Goal: Task Accomplishment & Management: Manage account settings

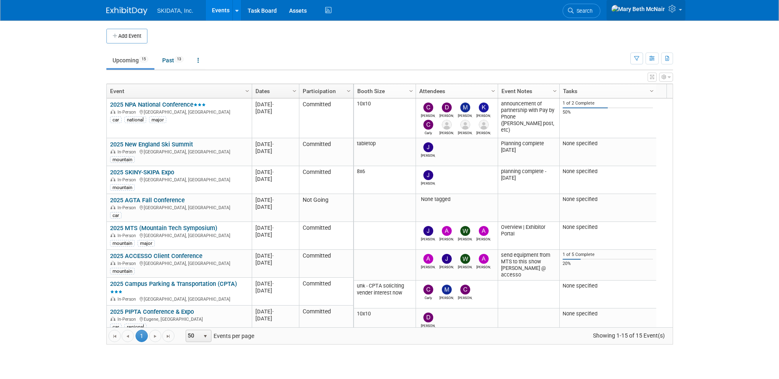
click at [672, 7] on icon at bounding box center [672, 8] width 9 height 7
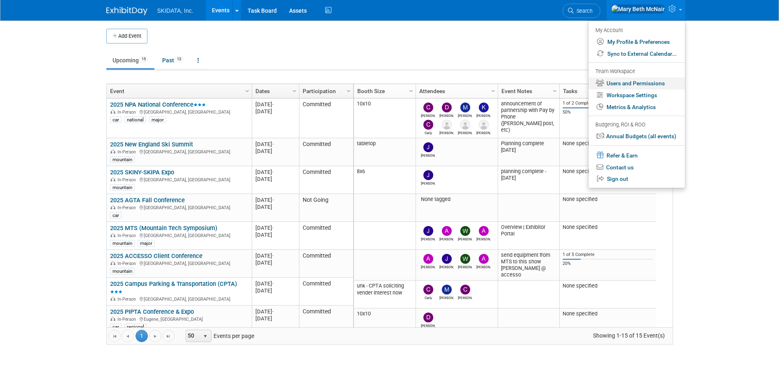
click at [627, 86] on link "Users and Permissions" at bounding box center [636, 84] width 96 height 12
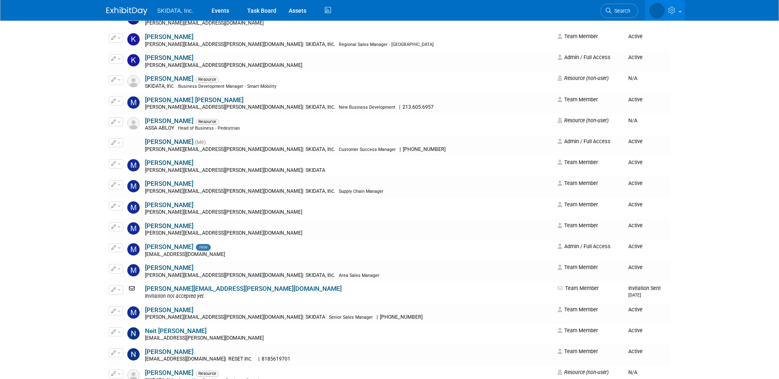
scroll to position [534, 0]
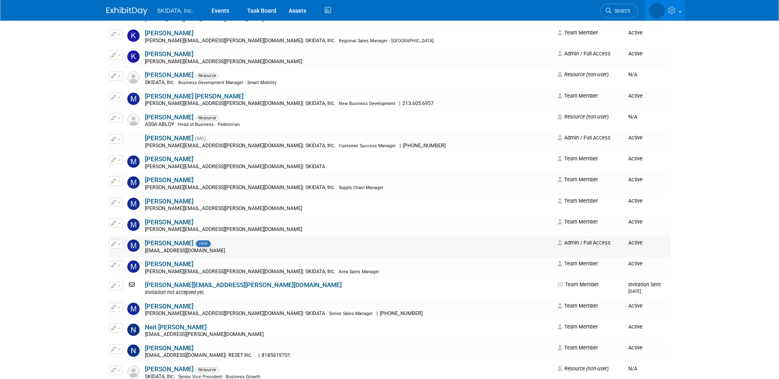
click at [159, 244] on link "[PERSON_NAME]" at bounding box center [169, 243] width 48 height 7
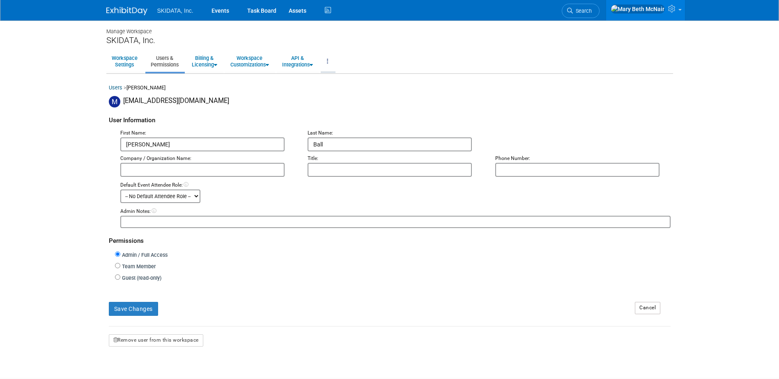
click at [335, 62] on link at bounding box center [328, 61] width 14 height 20
click at [141, 340] on button "Remove user from this workspace" at bounding box center [156, 341] width 94 height 12
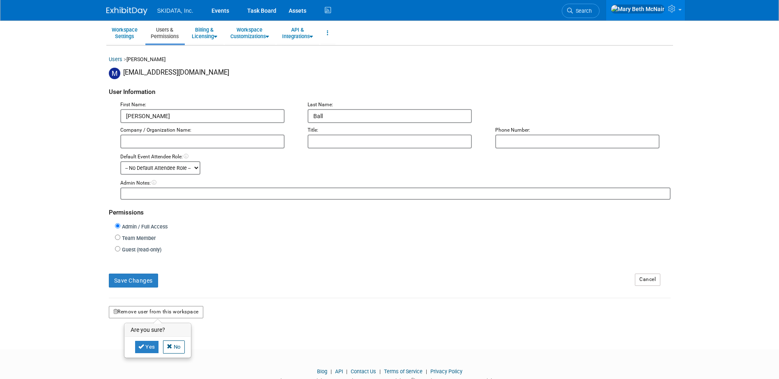
scroll to position [57, 0]
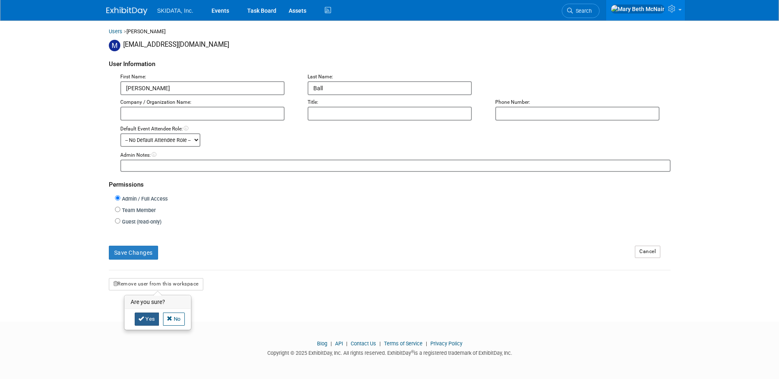
click at [152, 321] on link "Yes" at bounding box center [147, 319] width 24 height 13
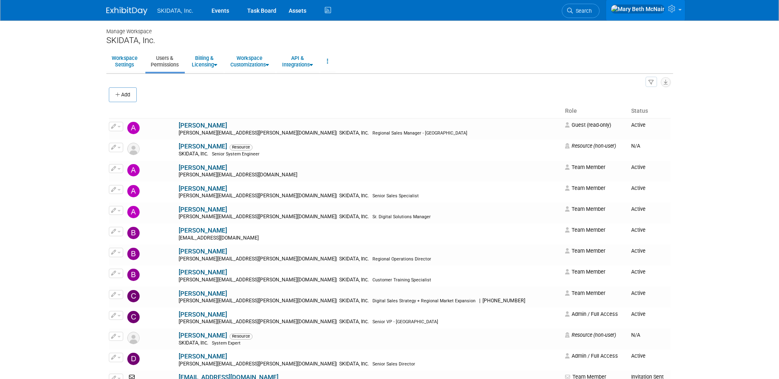
click at [676, 9] on icon at bounding box center [672, 8] width 9 height 7
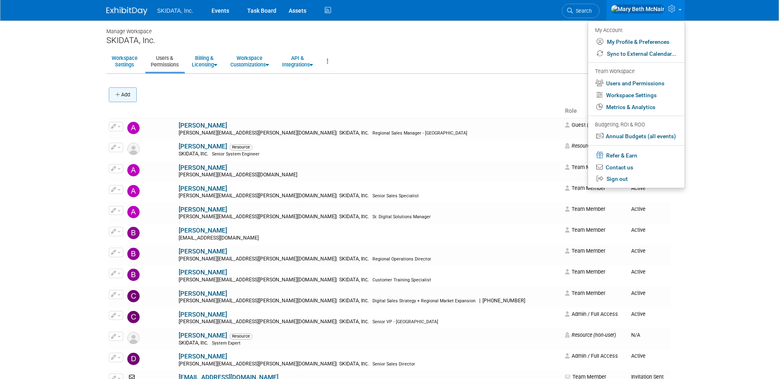
click at [135, 95] on button "Add" at bounding box center [123, 94] width 28 height 15
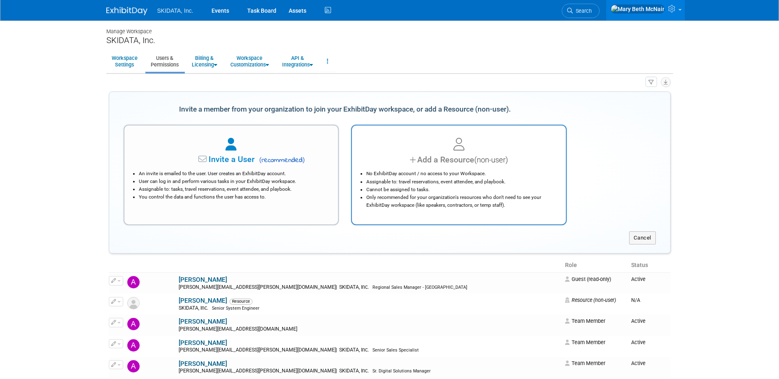
click at [408, 147] on div at bounding box center [458, 145] width 193 height 18
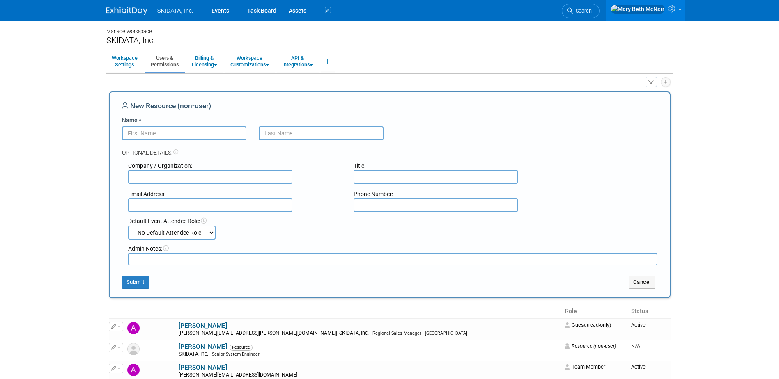
click at [201, 137] on input "Name *" at bounding box center [184, 133] width 125 height 14
type input "[PERSON_NAME]"
type input "Ball"
type input "SKIDATA, Inc."
type input "Senior Sales Director"
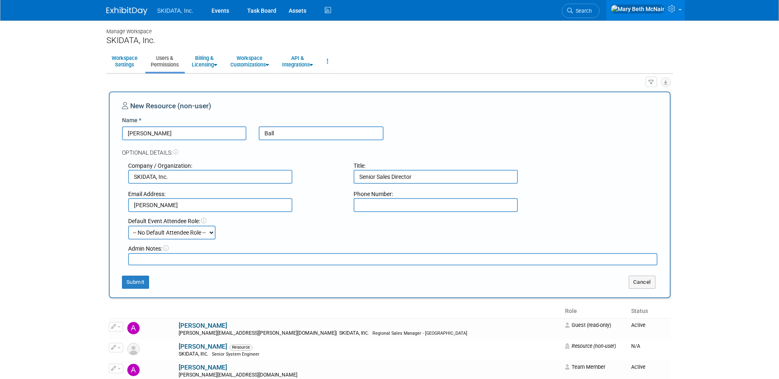
type input "michael.ball@skidata.com"
click at [204, 235] on select "-- No Default Attendee Role -- Demonstrator Host Planner Presenter Pre-show Adm…" at bounding box center [171, 233] width 87 height 14
select select "7"
click at [128, 226] on select "-- No Default Attendee Role -- Demonstrator Host Planner Presenter Pre-show Adm…" at bounding box center [171, 233] width 87 height 14
click at [144, 280] on button "Submit" at bounding box center [135, 282] width 27 height 13
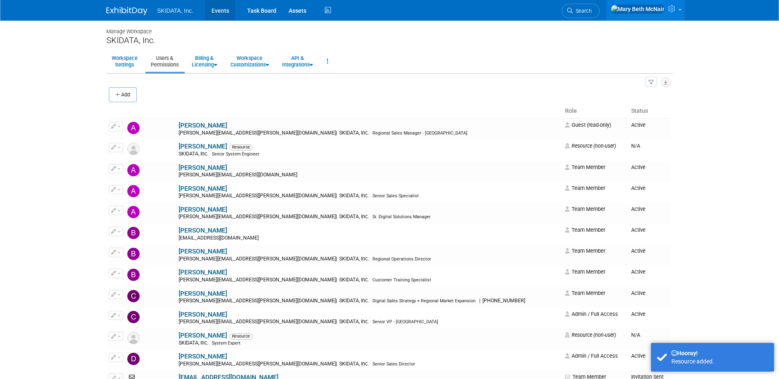
click at [220, 7] on link "Events" at bounding box center [220, 10] width 30 height 21
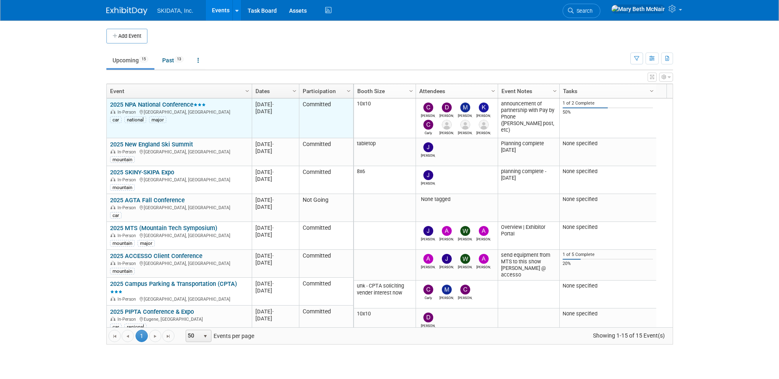
click at [148, 105] on link "2025 NPA National Conference" at bounding box center [158, 104] width 96 height 7
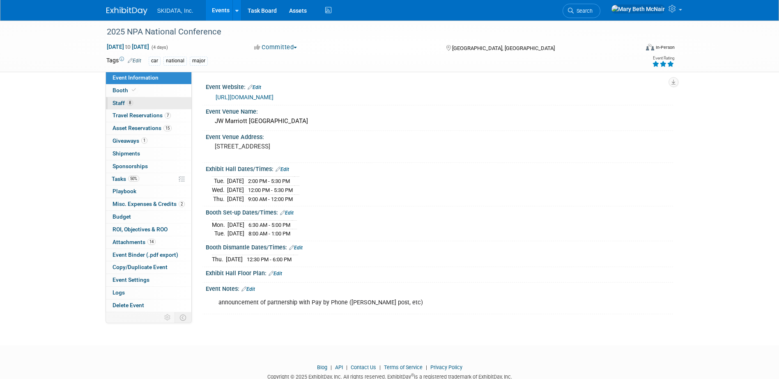
click at [116, 101] on span "Staff 8" at bounding box center [122, 103] width 21 height 7
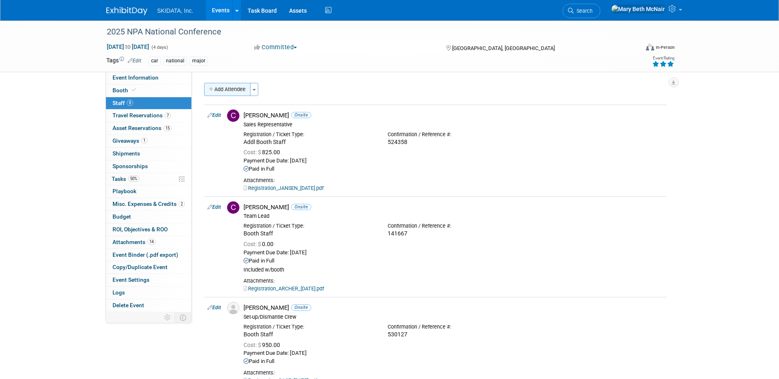
click at [232, 94] on button "Add Attendee" at bounding box center [227, 89] width 46 height 13
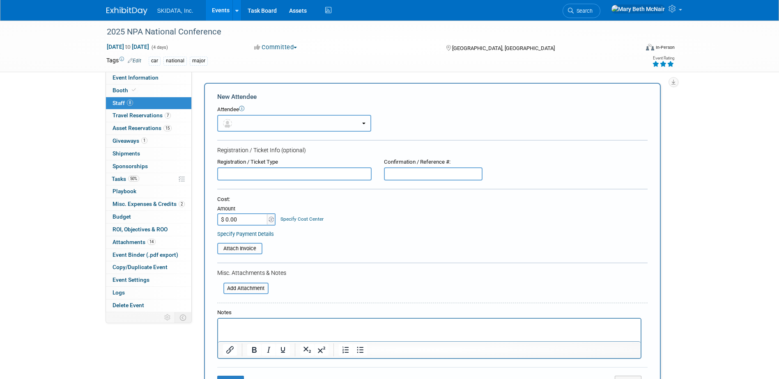
click at [259, 127] on button "button" at bounding box center [294, 123] width 154 height 17
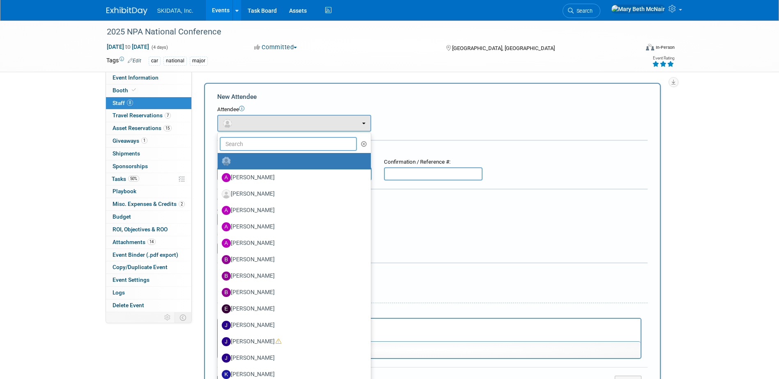
click at [261, 146] on input "text" at bounding box center [289, 144] width 138 height 14
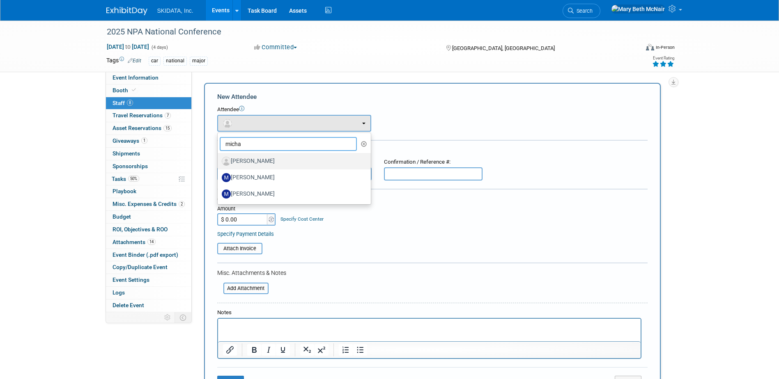
type input "micha"
click at [263, 160] on label "Michael Ball" at bounding box center [292, 161] width 141 height 13
click at [219, 160] on input "Michael Ball" at bounding box center [215, 160] width 5 height 5
select select "56f0f377-215a-45a7-81da-a49f89972670"
select select "7"
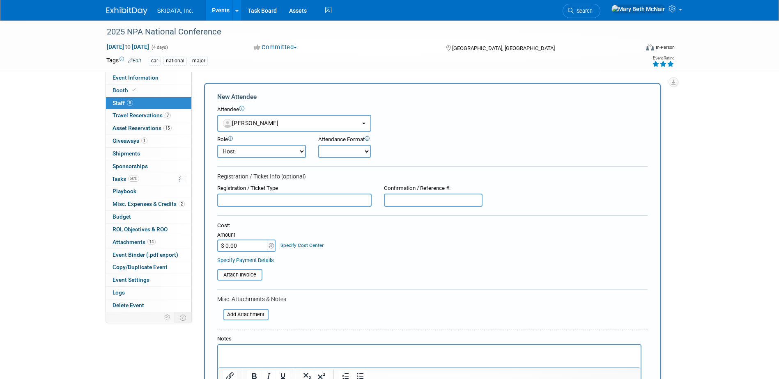
click at [347, 154] on select "Onsite Remote" at bounding box center [344, 151] width 53 height 13
select select "1"
click at [318, 145] on select "Onsite Remote" at bounding box center [344, 151] width 53 height 13
click at [294, 204] on input "text" at bounding box center [294, 200] width 154 height 13
click at [276, 202] on input "text" at bounding box center [294, 200] width 154 height 13
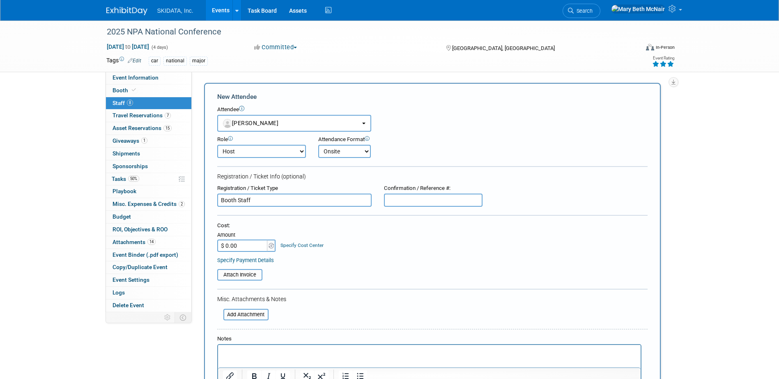
type input "Booth Staff"
type input "145640"
click at [243, 249] on input "$ 0.00" at bounding box center [242, 246] width 51 height 12
type input "$ 950.00"
click at [267, 259] on link "Specify Payment Details" at bounding box center [245, 260] width 57 height 6
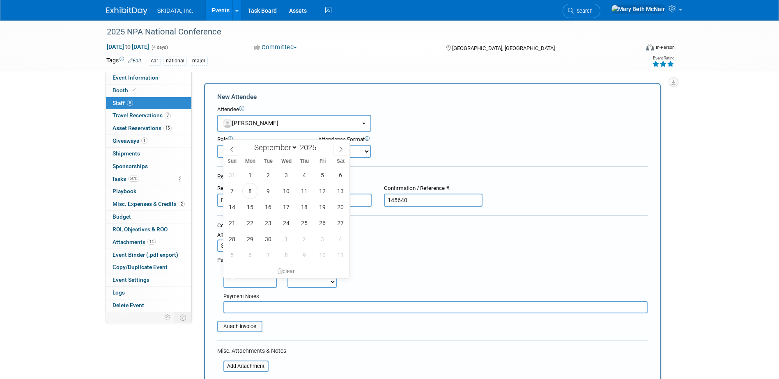
click at [267, 282] on input "text" at bounding box center [249, 282] width 53 height 12
click at [233, 149] on icon at bounding box center [232, 150] width 6 height 6
select select "7"
click at [303, 241] on span "28" at bounding box center [304, 239] width 16 height 16
type input "[DATE]"
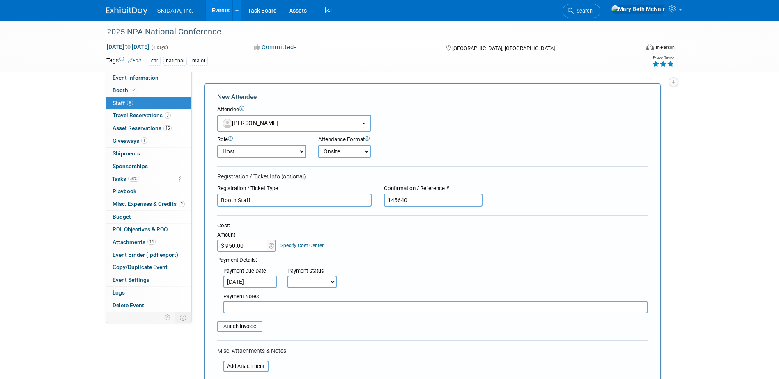
click at [312, 284] on select "Not Paid Yet Partially Paid Paid in Full" at bounding box center [311, 282] width 49 height 12
select select "1"
click at [287, 276] on select "Not Paid Yet Partially Paid Paid in Full" at bounding box center [311, 282] width 49 height 12
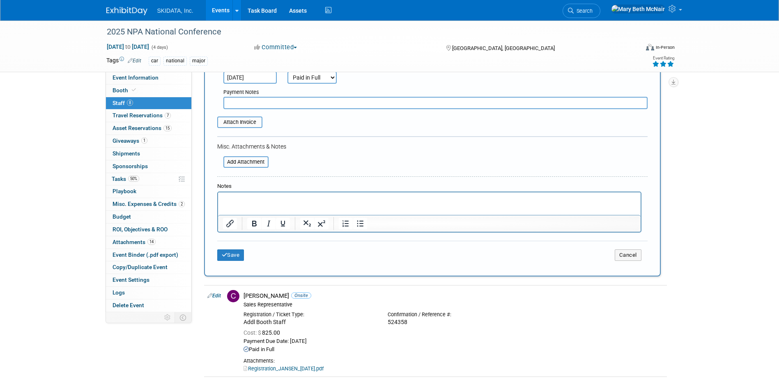
scroll to position [205, 0]
click at [225, 160] on input "file" at bounding box center [219, 161] width 98 height 10
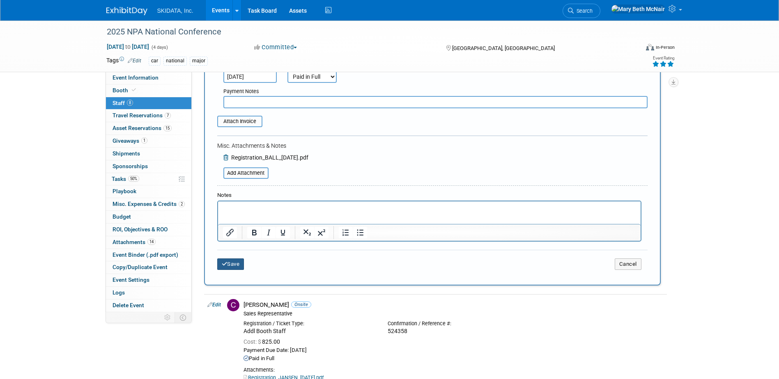
click at [222, 265] on icon "submit" at bounding box center [225, 263] width 6 height 5
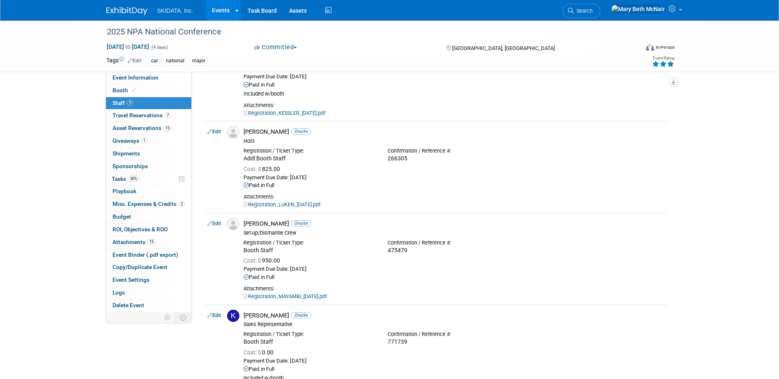
scroll to position [246, 0]
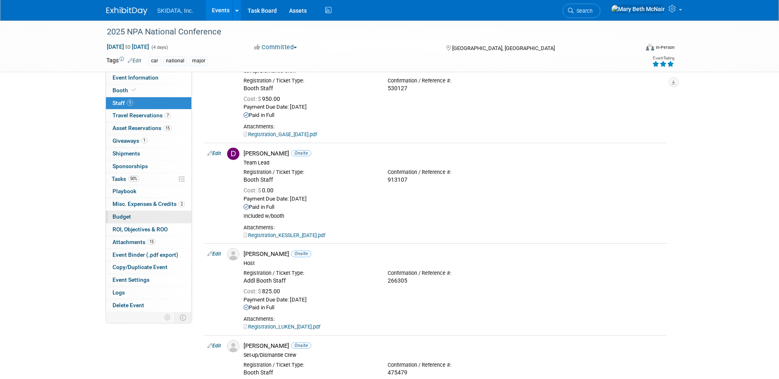
click at [116, 220] on link "Budget" at bounding box center [148, 217] width 85 height 12
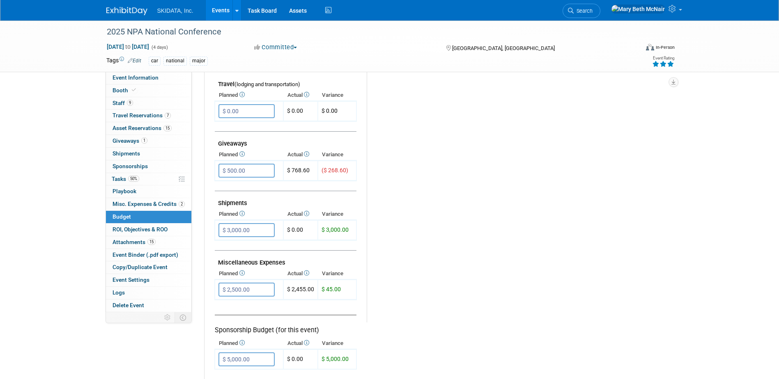
scroll to position [369, 0]
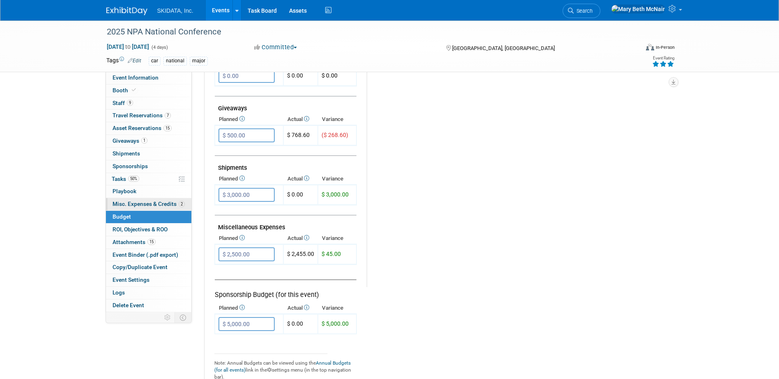
click at [147, 204] on span "Misc. Expenses & Credits 2" at bounding box center [148, 204] width 72 height 7
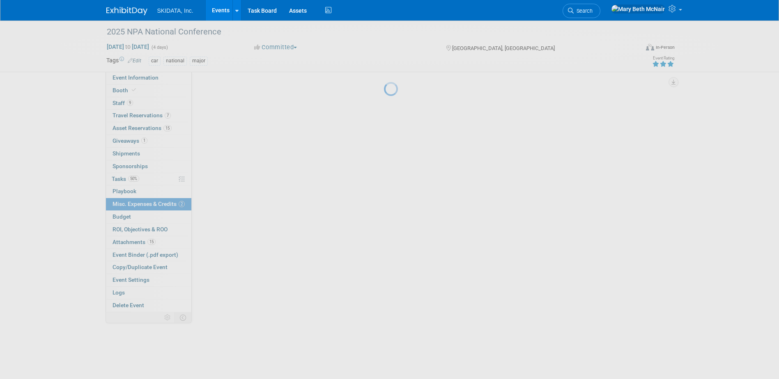
scroll to position [0, 0]
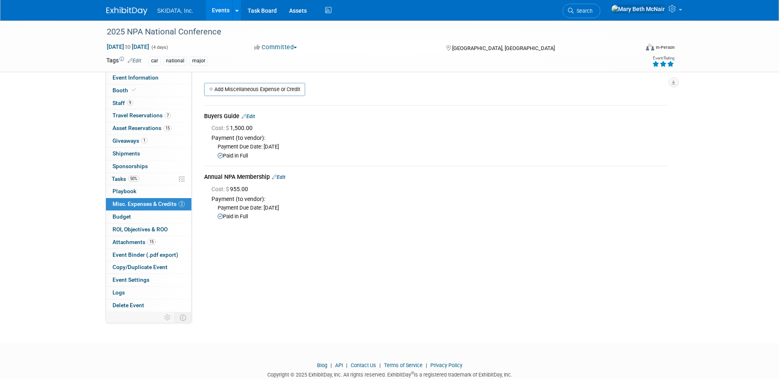
click at [119, 205] on span "Misc. Expenses & Credits 2" at bounding box center [148, 204] width 72 height 7
click at [124, 218] on span "Budget" at bounding box center [121, 216] width 18 height 7
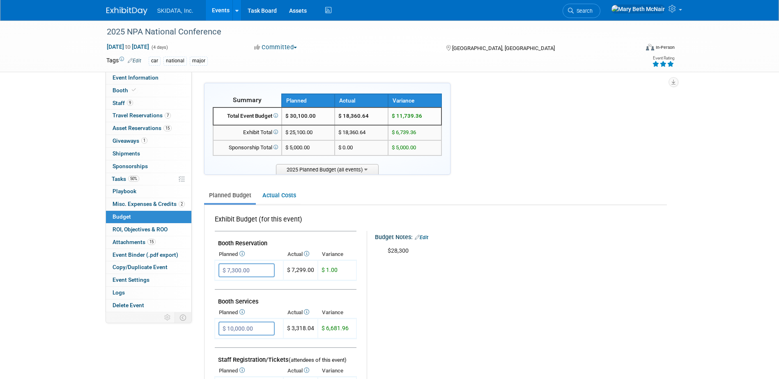
click at [427, 238] on link "Edit" at bounding box center [422, 238] width 14 height 6
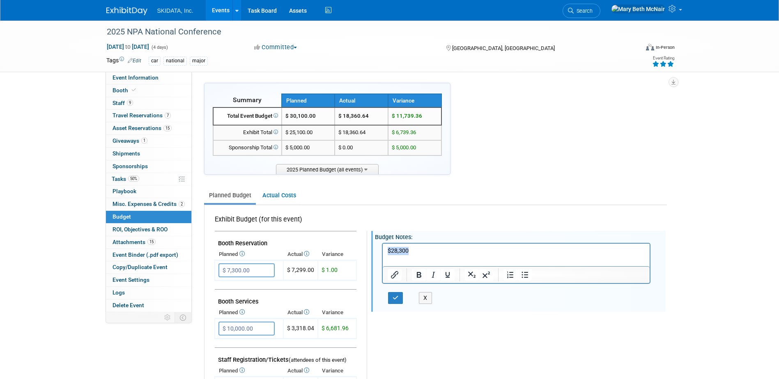
drag, startPoint x: 423, startPoint y: 252, endPoint x: 332, endPoint y: 253, distance: 91.1
click at [382, 253] on html "$28,300" at bounding box center [515, 248] width 267 height 11
click at [389, 302] on button "button" at bounding box center [395, 298] width 15 height 12
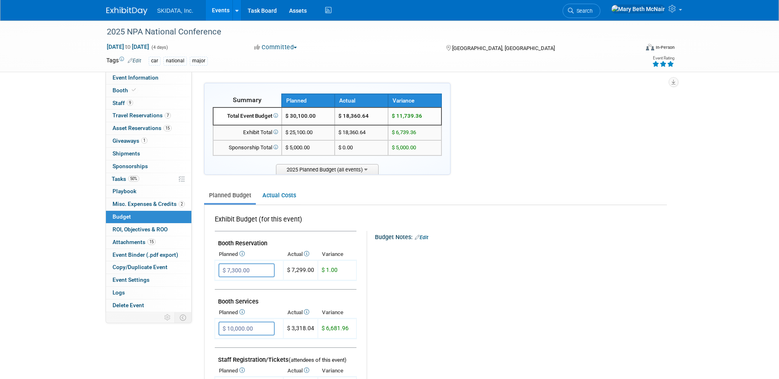
click at [221, 13] on link "Events" at bounding box center [221, 10] width 30 height 21
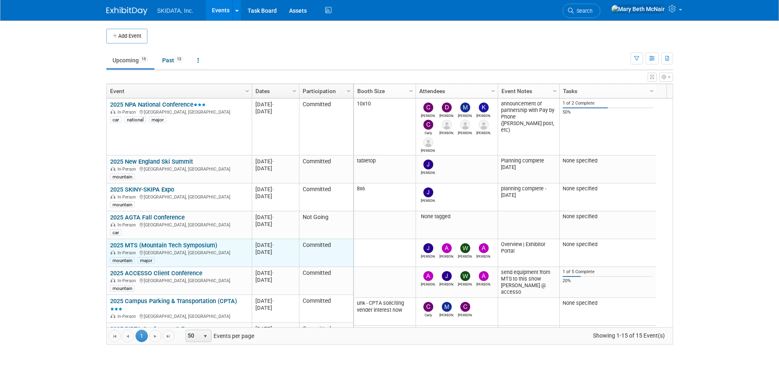
click at [152, 247] on link "2025 MTS (Mountain Tech Symposium)" at bounding box center [163, 245] width 107 height 7
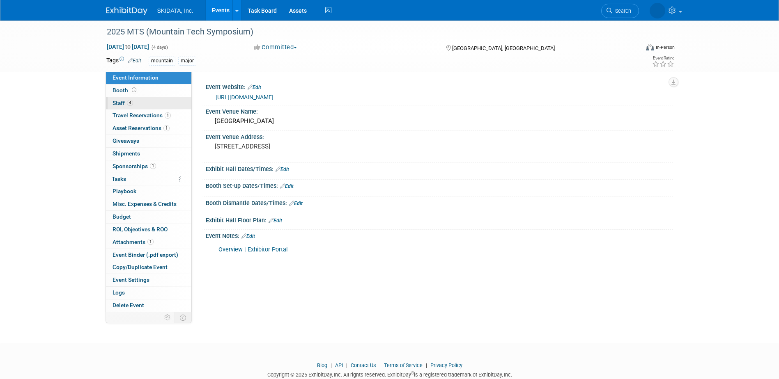
click at [122, 101] on span "Staff 4" at bounding box center [122, 103] width 21 height 7
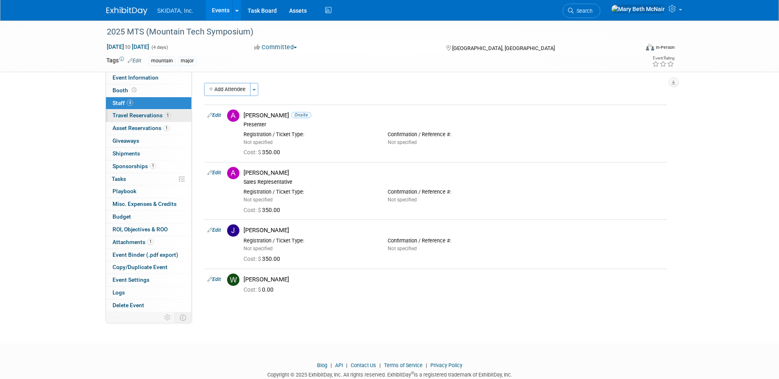
click at [125, 116] on span "Travel Reservations 1" at bounding box center [141, 115] width 58 height 7
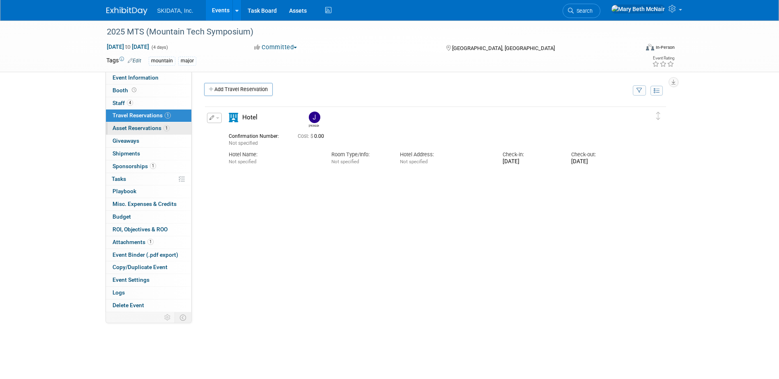
click at [131, 132] on link "1 Asset Reservations 1" at bounding box center [148, 128] width 85 height 12
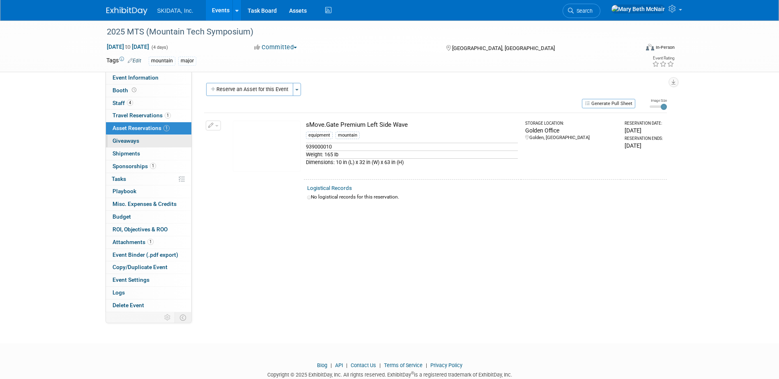
click at [136, 140] on span "Giveaways 0" at bounding box center [125, 141] width 27 height 7
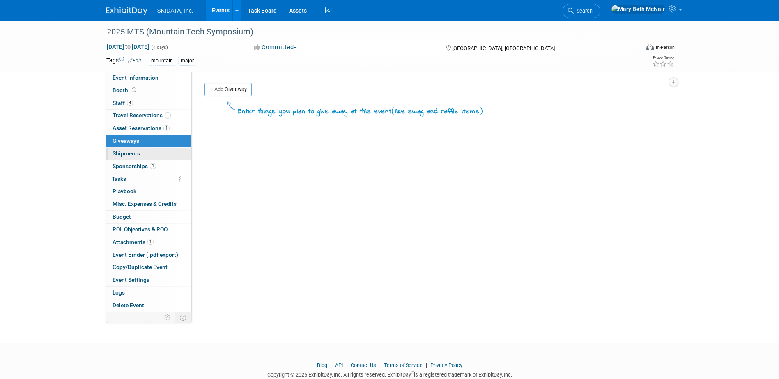
click at [138, 152] on span "Shipments 0" at bounding box center [126, 153] width 28 height 7
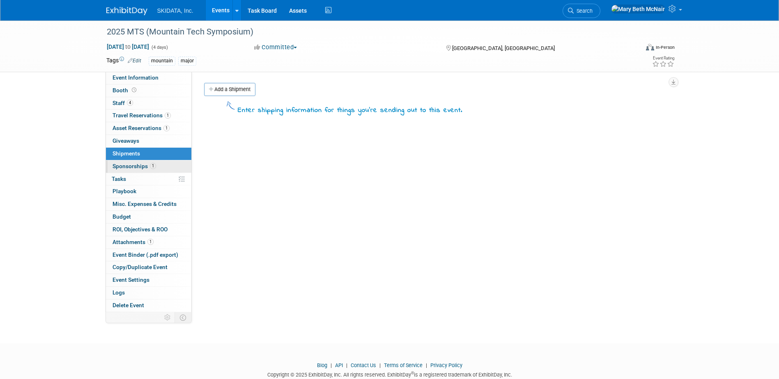
click at [139, 161] on link "1 Sponsorships 1" at bounding box center [148, 167] width 85 height 12
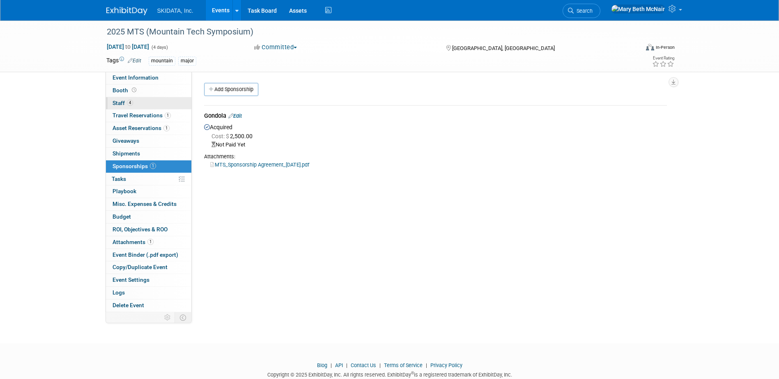
click at [127, 100] on span "4" at bounding box center [130, 103] width 6 height 6
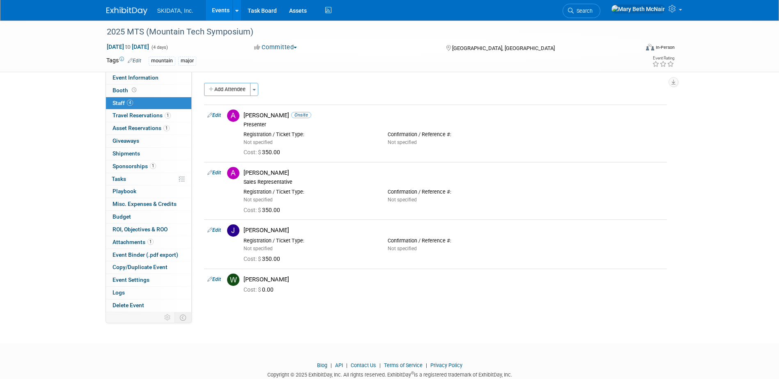
click at [217, 13] on link "Events" at bounding box center [221, 10] width 30 height 21
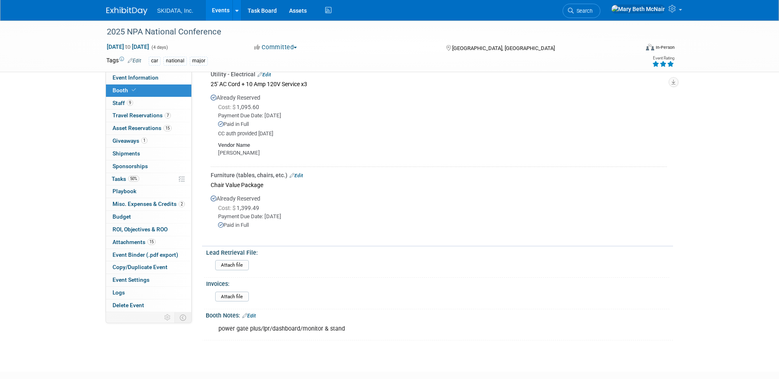
drag, startPoint x: 0, startPoint y: 0, endPoint x: 214, endPoint y: 6, distance: 214.4
click at [214, 6] on link "Events" at bounding box center [221, 10] width 30 height 21
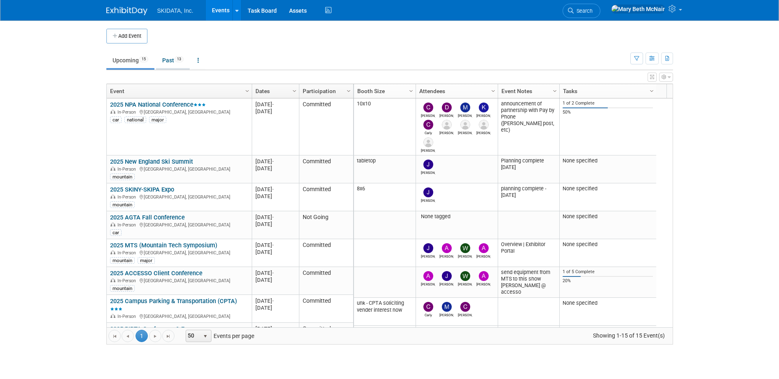
click at [170, 61] on link "Past 13" at bounding box center [173, 61] width 34 height 16
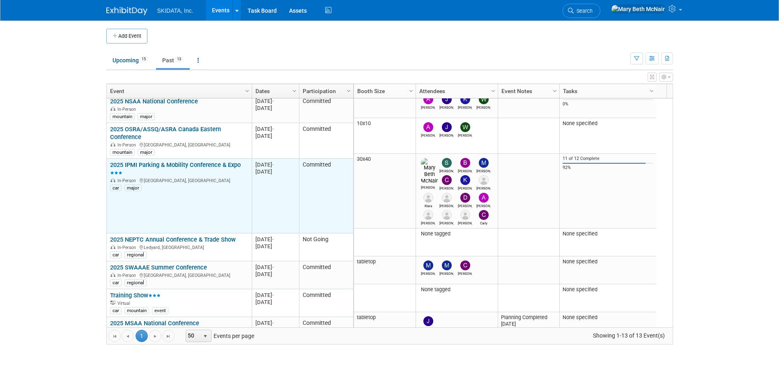
scroll to position [188, 0]
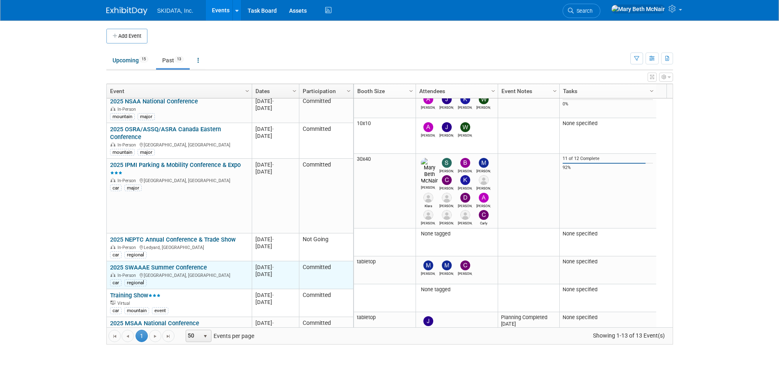
scroll to position [188, 0]
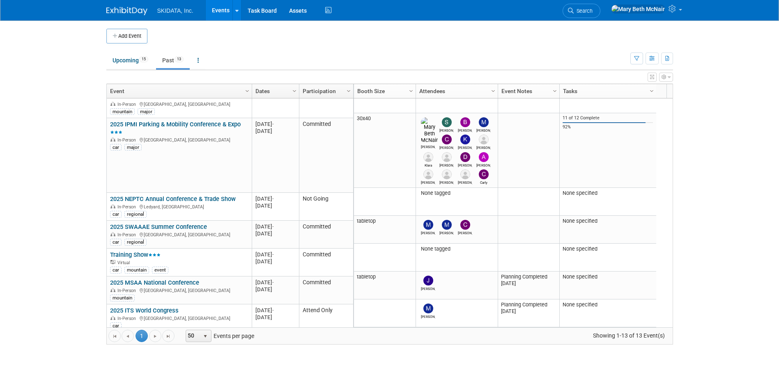
drag, startPoint x: 216, startPoint y: 12, endPoint x: 209, endPoint y: 23, distance: 13.7
click at [216, 12] on link "Events" at bounding box center [221, 10] width 30 height 21
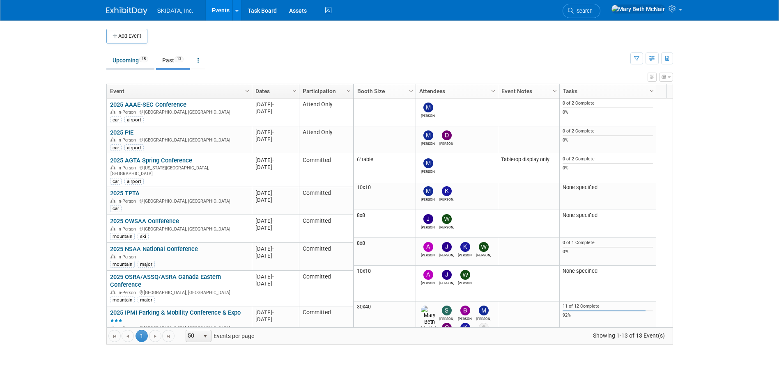
click at [124, 56] on link "Upcoming 15" at bounding box center [130, 61] width 48 height 16
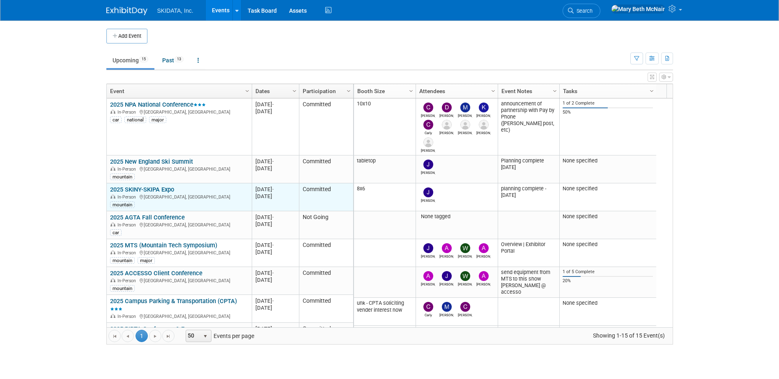
click at [158, 188] on link "2025 SKINY-SKIPA Expo" at bounding box center [142, 189] width 64 height 7
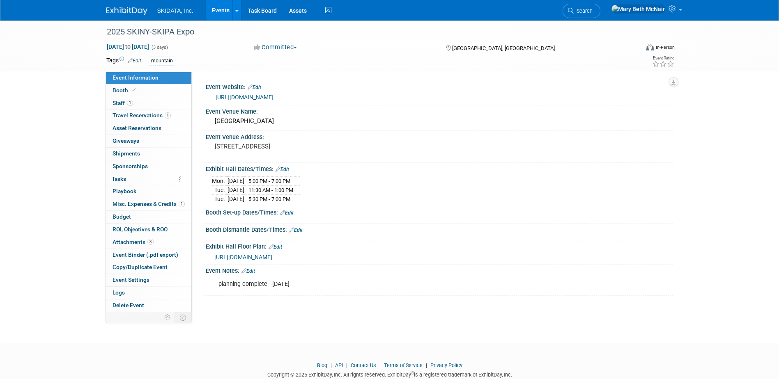
click at [225, 11] on link "Events" at bounding box center [221, 10] width 30 height 21
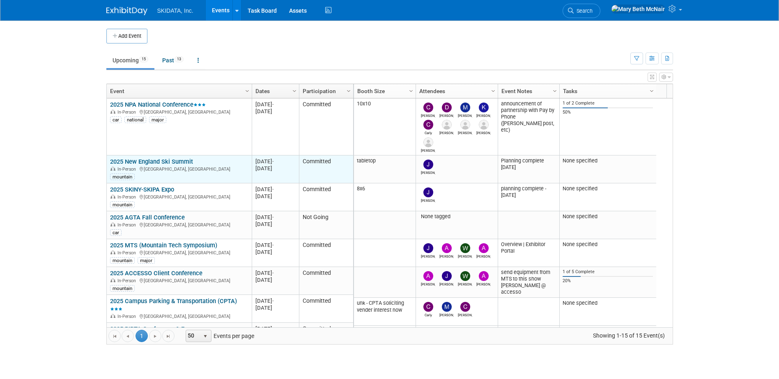
click at [173, 162] on link "2025 New England Ski Summit" at bounding box center [151, 161] width 83 height 7
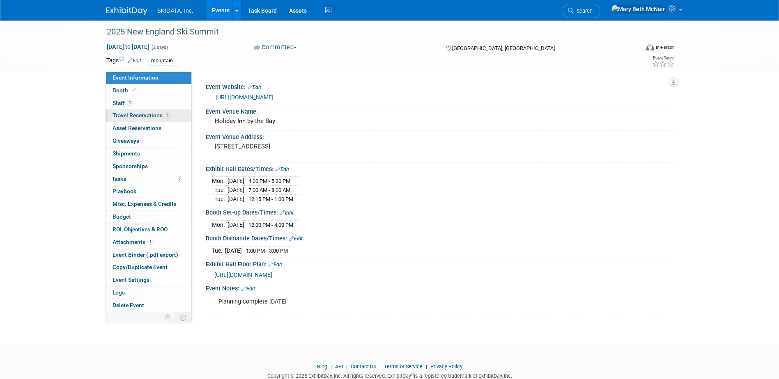
click at [122, 117] on span "Travel Reservations 1" at bounding box center [141, 115] width 58 height 7
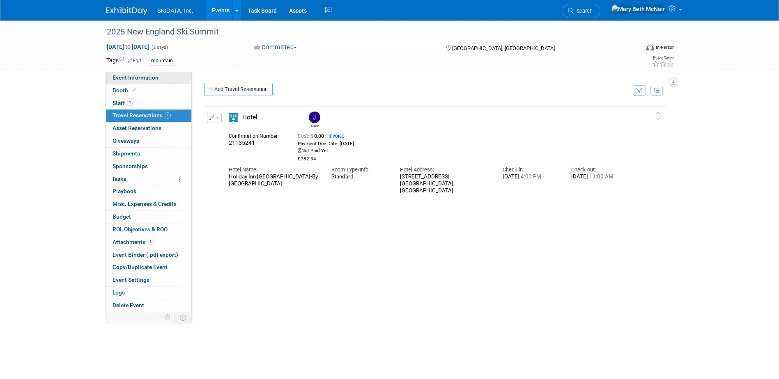
click at [114, 79] on span "Event Information" at bounding box center [135, 77] width 46 height 7
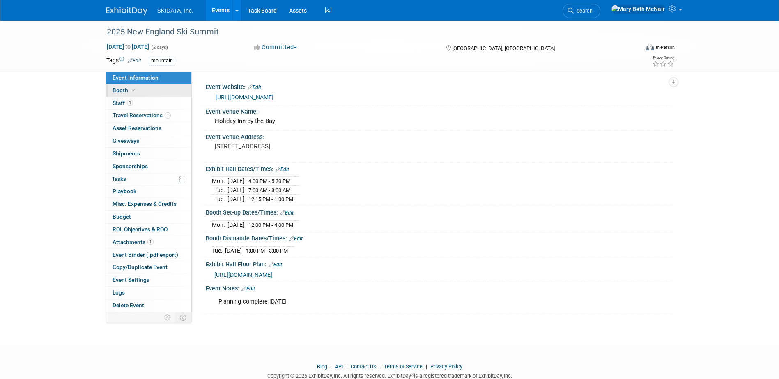
click at [152, 92] on link "Booth" at bounding box center [148, 91] width 85 height 12
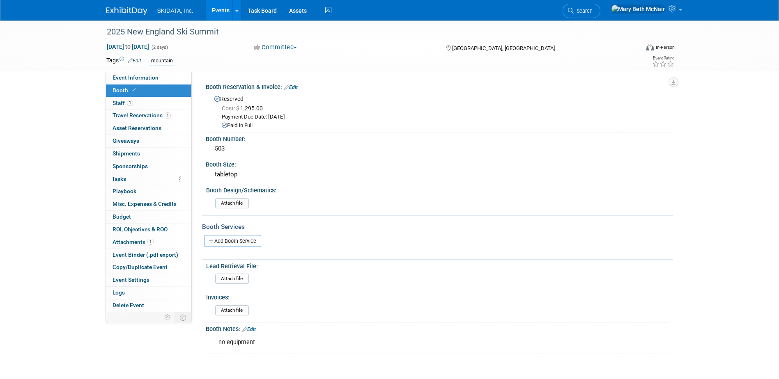
click at [218, 9] on link "Events" at bounding box center [221, 10] width 30 height 21
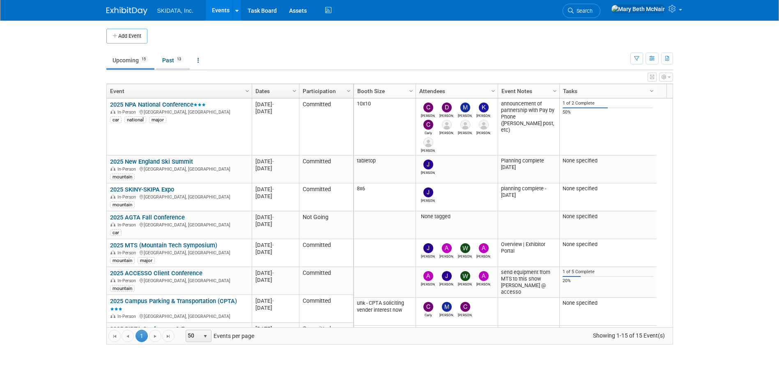
click at [167, 59] on link "Past 13" at bounding box center [173, 61] width 34 height 16
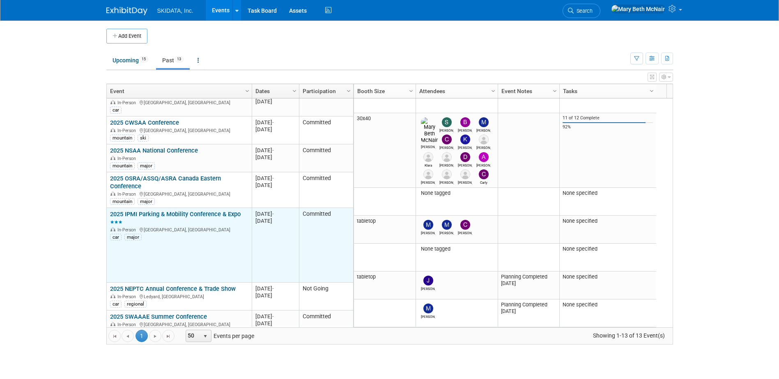
scroll to position [188, 0]
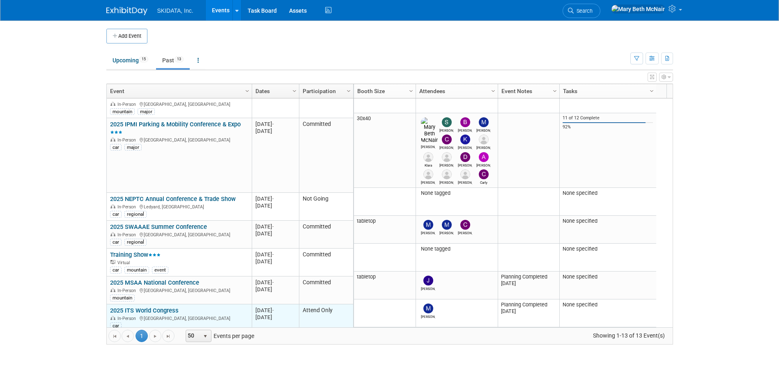
click at [164, 307] on link "2025 ITS World Congress" at bounding box center [144, 310] width 69 height 7
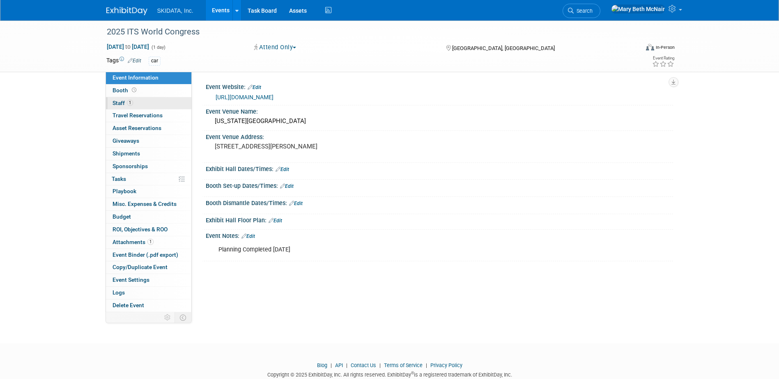
click at [120, 106] on span "Staff 1" at bounding box center [122, 103] width 21 height 7
